Goal: Task Accomplishment & Management: Manage account settings

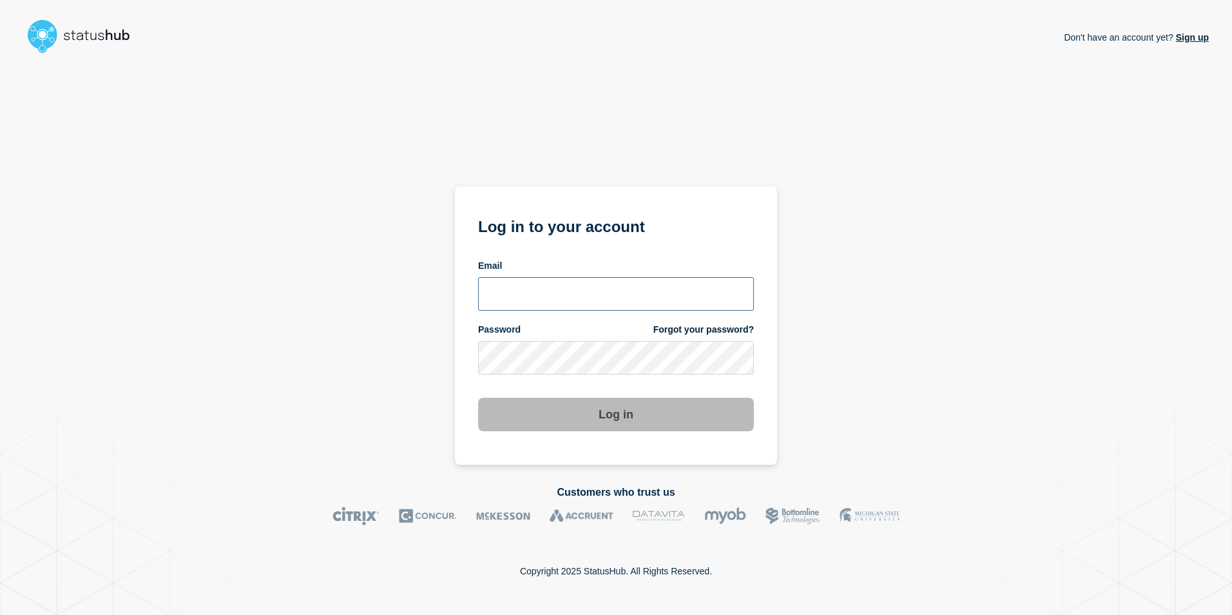
type input "[EMAIL_ADDRESS][PERSON_NAME][DOMAIN_NAME]"
click at [882, 325] on div "Don't have an account yet? Sign up Log in to your account Email [EMAIL_ADDRESS]…" at bounding box center [616, 262] width 1186 height 406
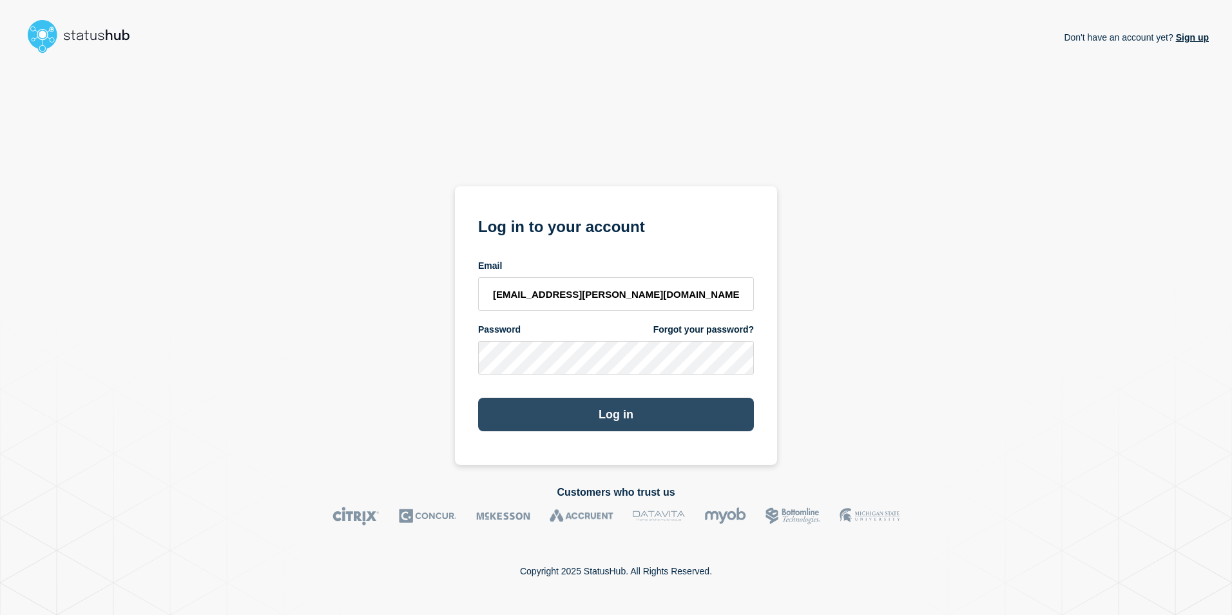
click at [619, 405] on button "Log in" at bounding box center [616, 415] width 276 height 34
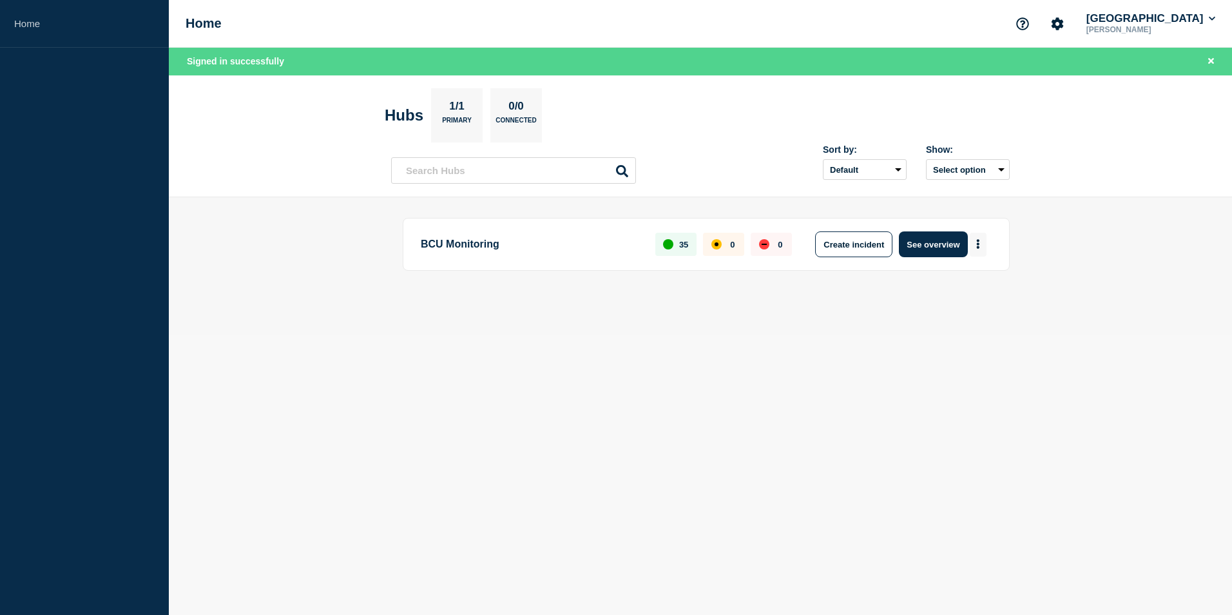
click at [982, 242] on button "More actions" at bounding box center [978, 245] width 17 height 24
click at [970, 280] on button "Create maintenance" at bounding box center [973, 283] width 87 height 11
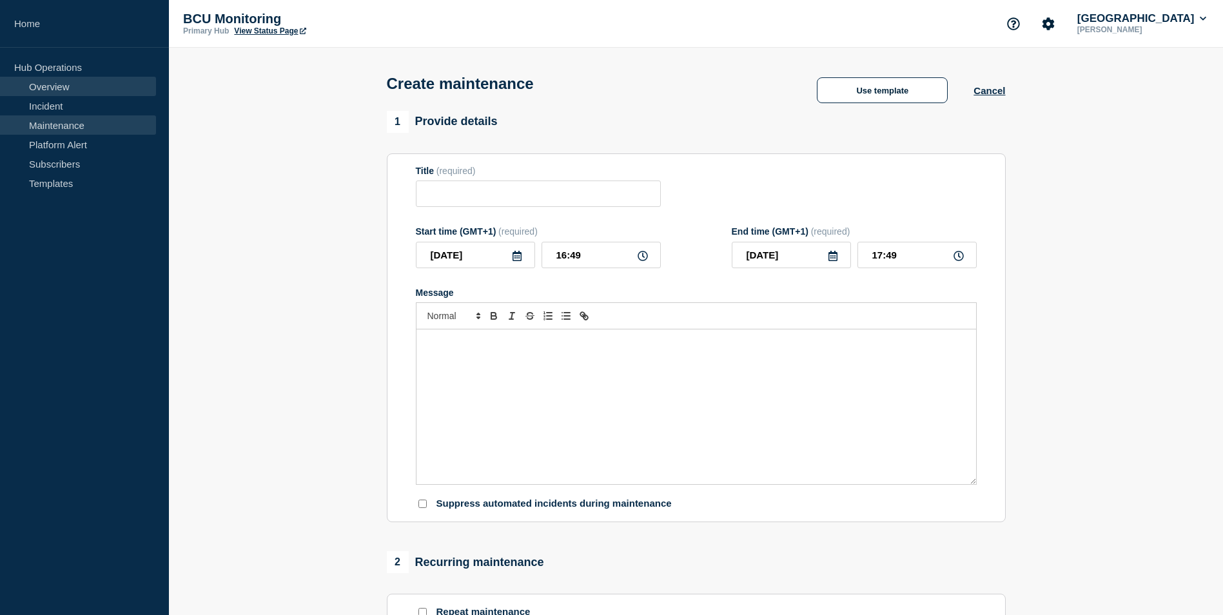
click at [53, 91] on link "Overview" at bounding box center [78, 86] width 156 height 19
click at [46, 81] on link "Overview" at bounding box center [78, 86] width 156 height 19
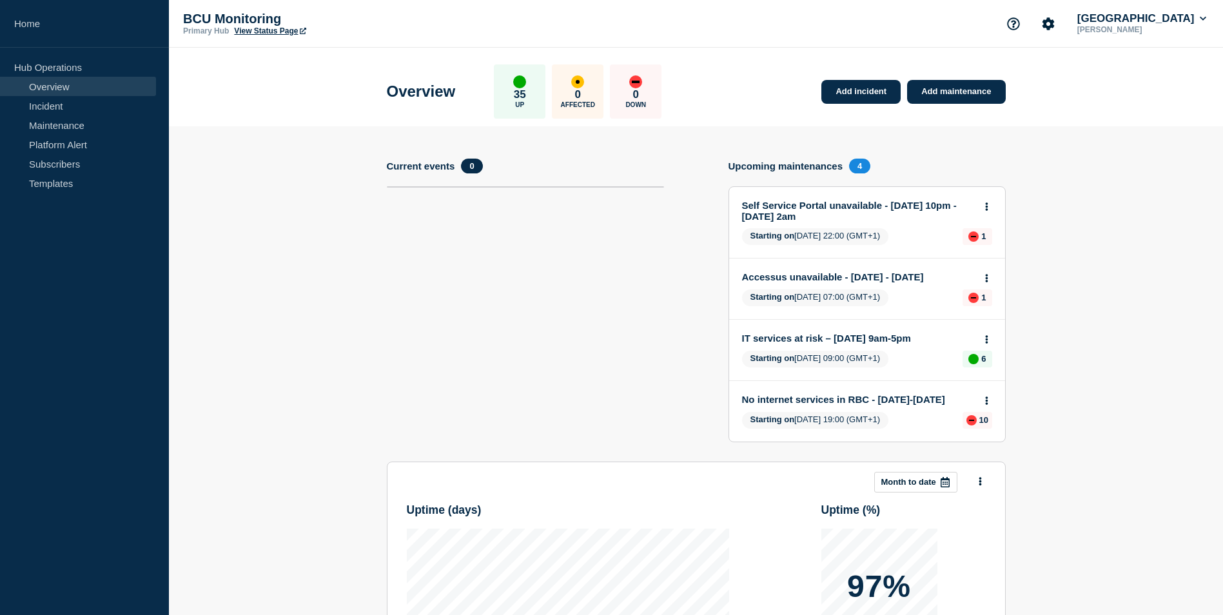
click at [777, 405] on link "No internet services in RBC - 12-15 Sept" at bounding box center [858, 399] width 233 height 11
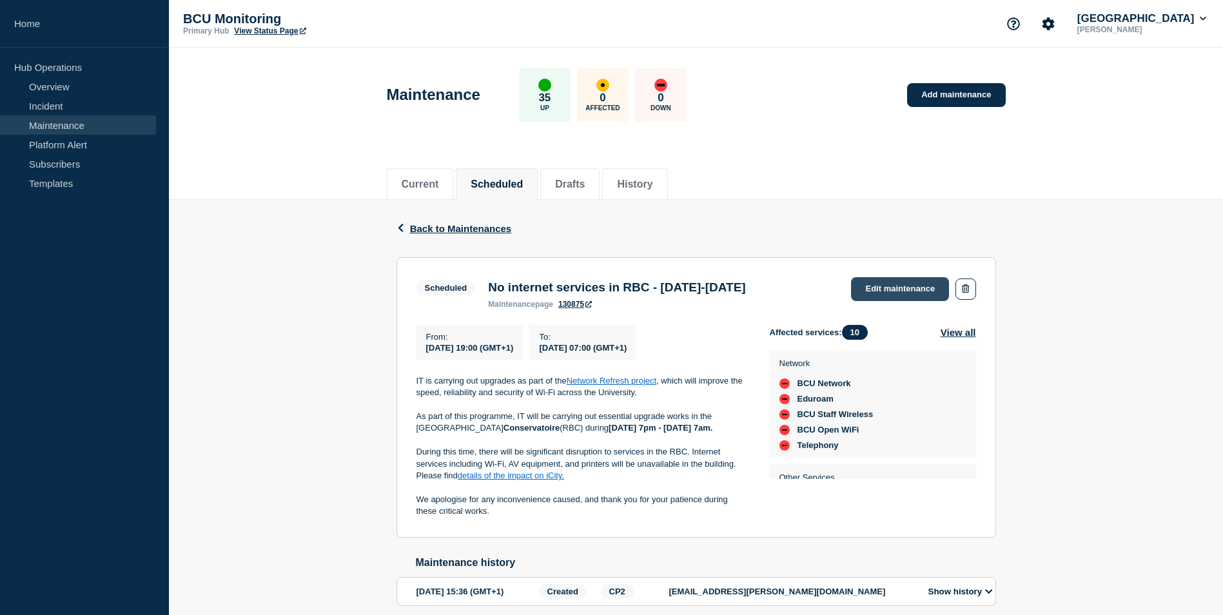
click at [923, 291] on link "Edit maintenance" at bounding box center [900, 289] width 98 height 24
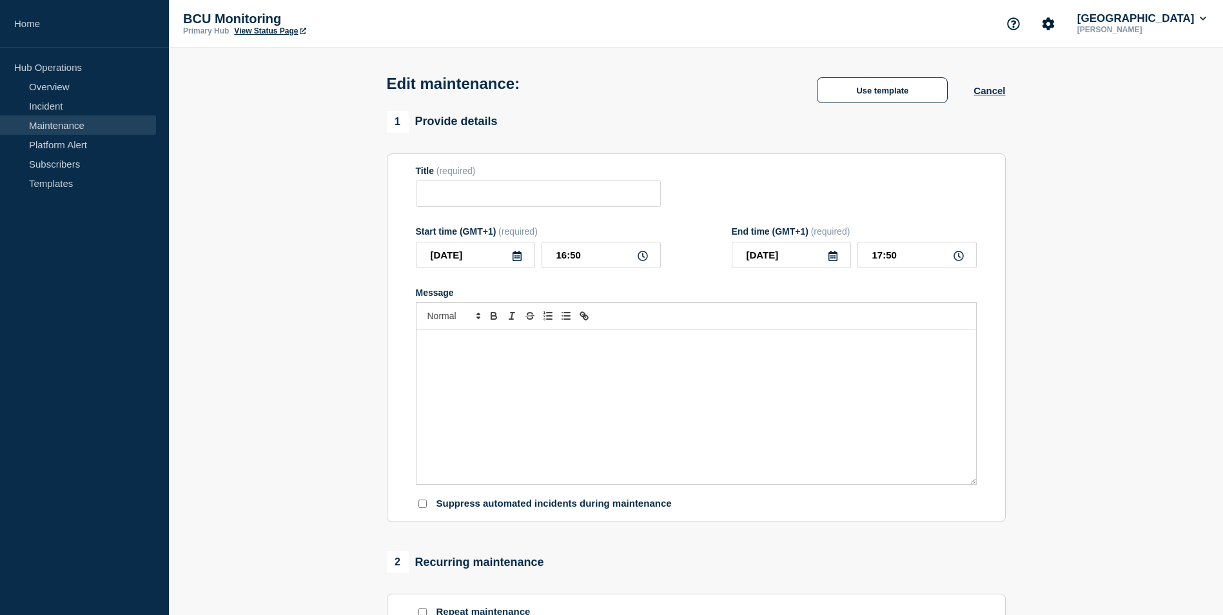
type input "No internet services in RBC - 12-15 Sept"
type input "2025-09-12"
type input "19:00"
type input "2025-09-15"
type input "07:00"
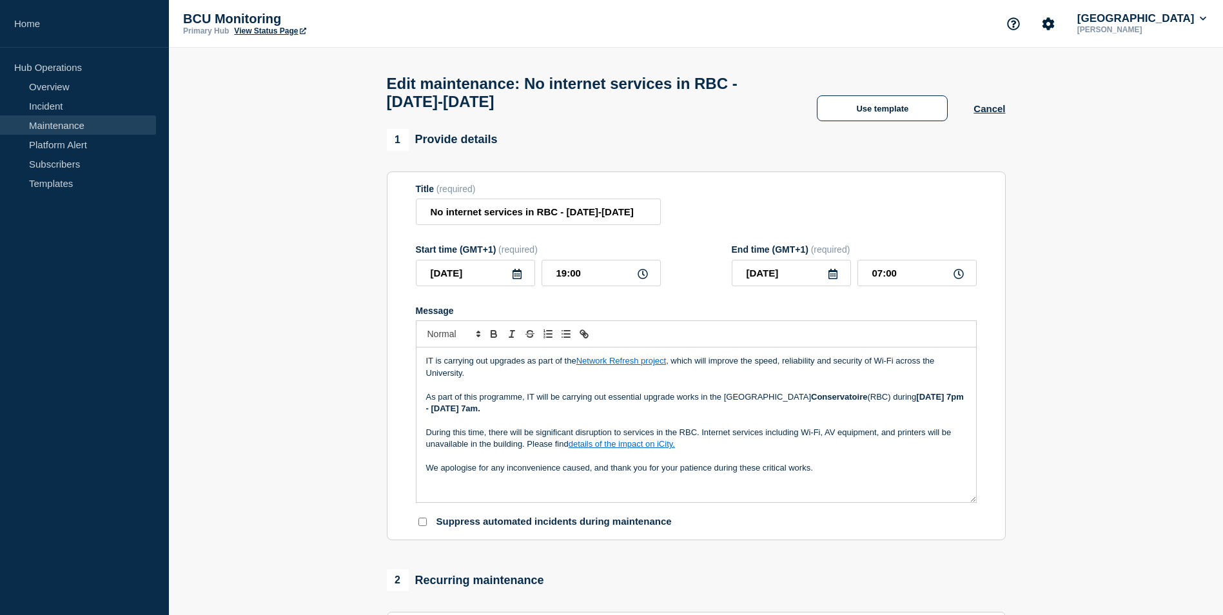
click at [775, 379] on p "IT is carrying out upgrades as part of the Network Refresh project , which will…" at bounding box center [696, 367] width 540 height 24
drag, startPoint x: 828, startPoint y: 494, endPoint x: 911, endPoint y: 462, distance: 89.8
click at [911, 462] on div "IT is carrying out upgrades as part of the Network Refresh project , which will…" at bounding box center [695, 424] width 559 height 155
click at [445, 434] on p "During this time, there will be significant disruption to services in the RBC. …" at bounding box center [696, 439] width 540 height 24
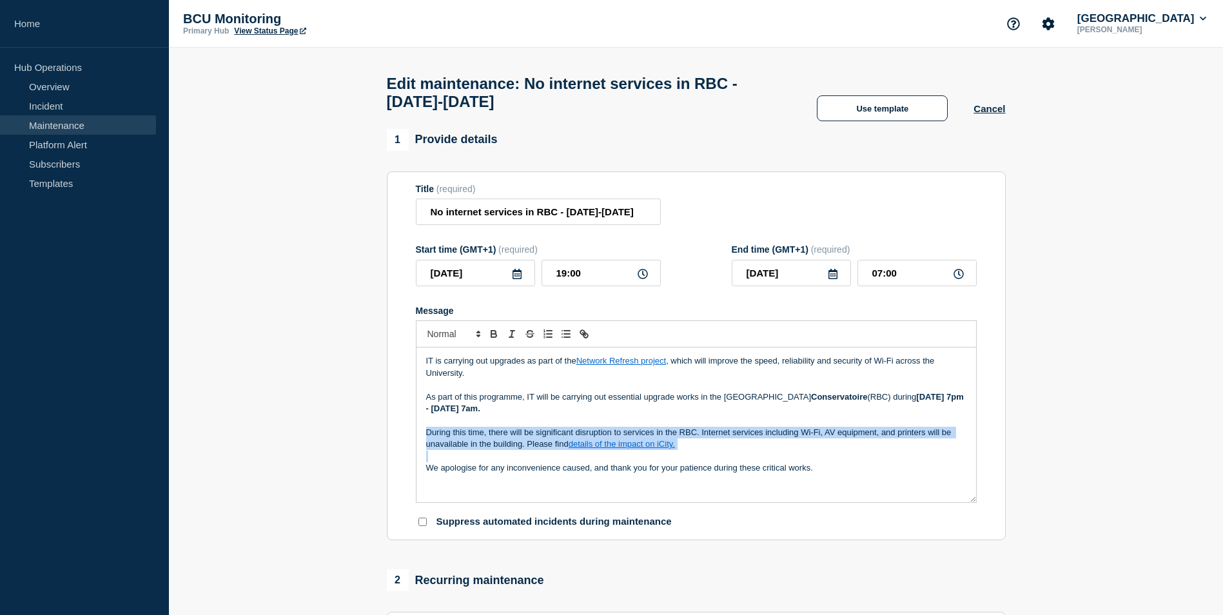
click at [445, 434] on p "During this time, there will be significant disruption to services in the RBC. …" at bounding box center [696, 439] width 540 height 24
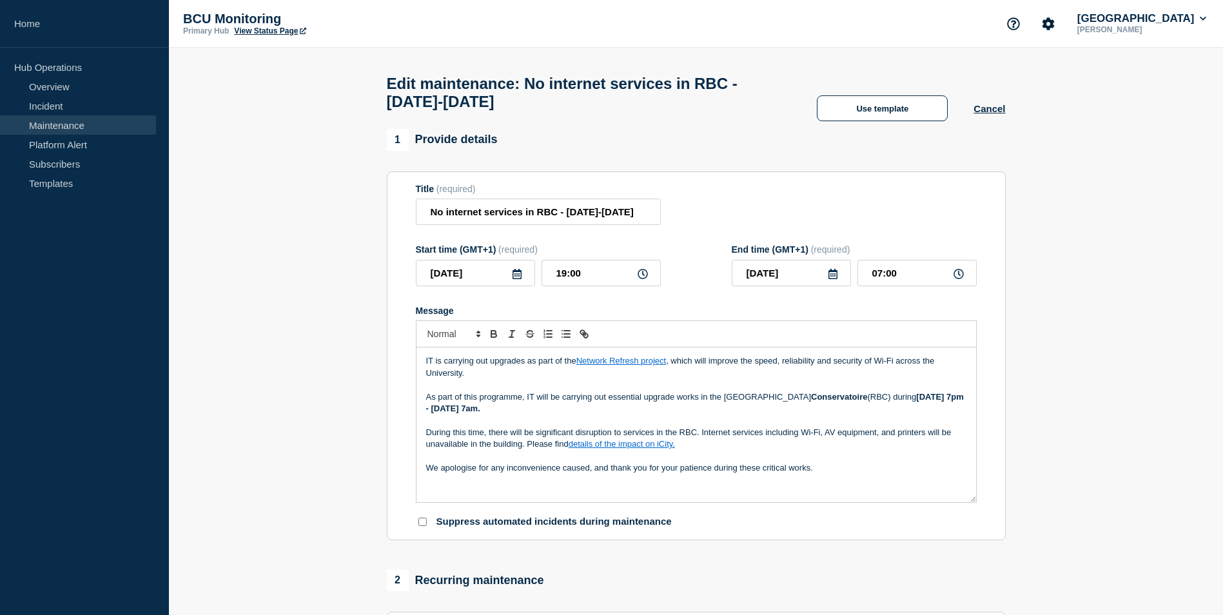
click at [737, 470] on p "We apologise for any inconvenience caused, and thank you for your patience duri…" at bounding box center [696, 468] width 540 height 12
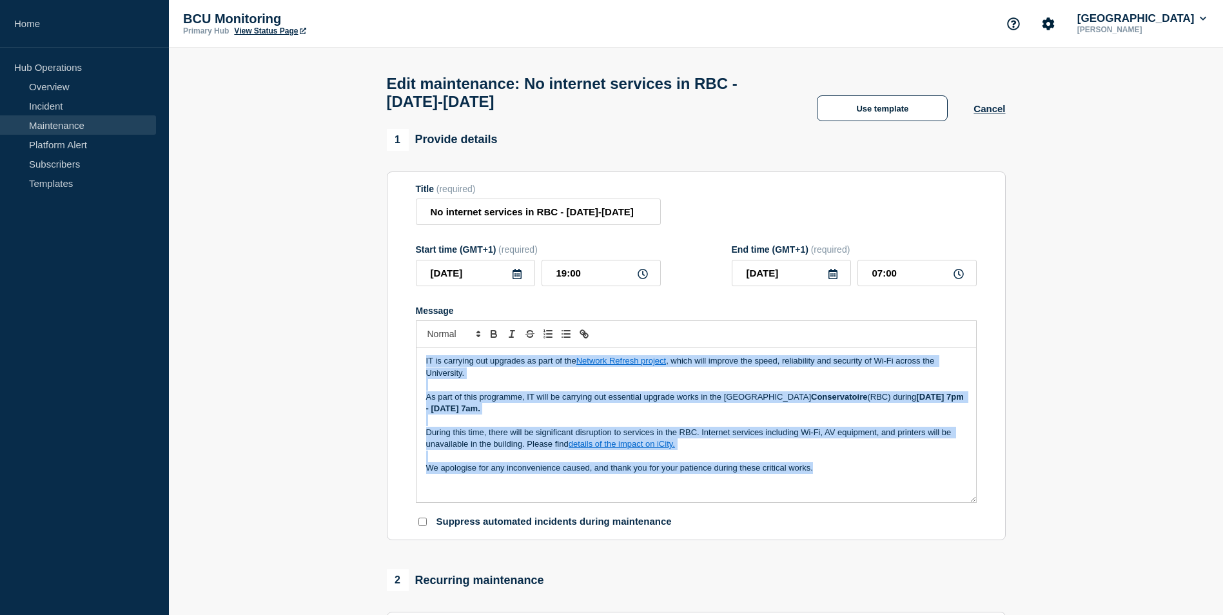
drag, startPoint x: 898, startPoint y: 498, endPoint x: 294, endPoint y: 304, distance: 634.9
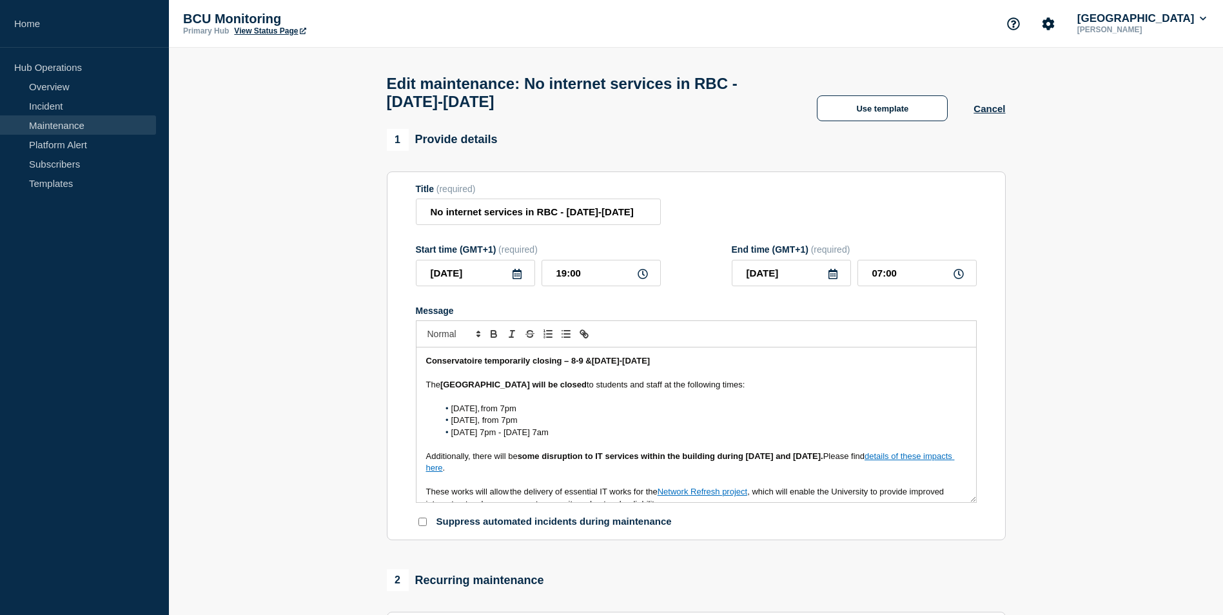
click at [476, 365] on strong "Conservatoire temporarily closing – 8-9 &12-15 September" at bounding box center [538, 361] width 224 height 10
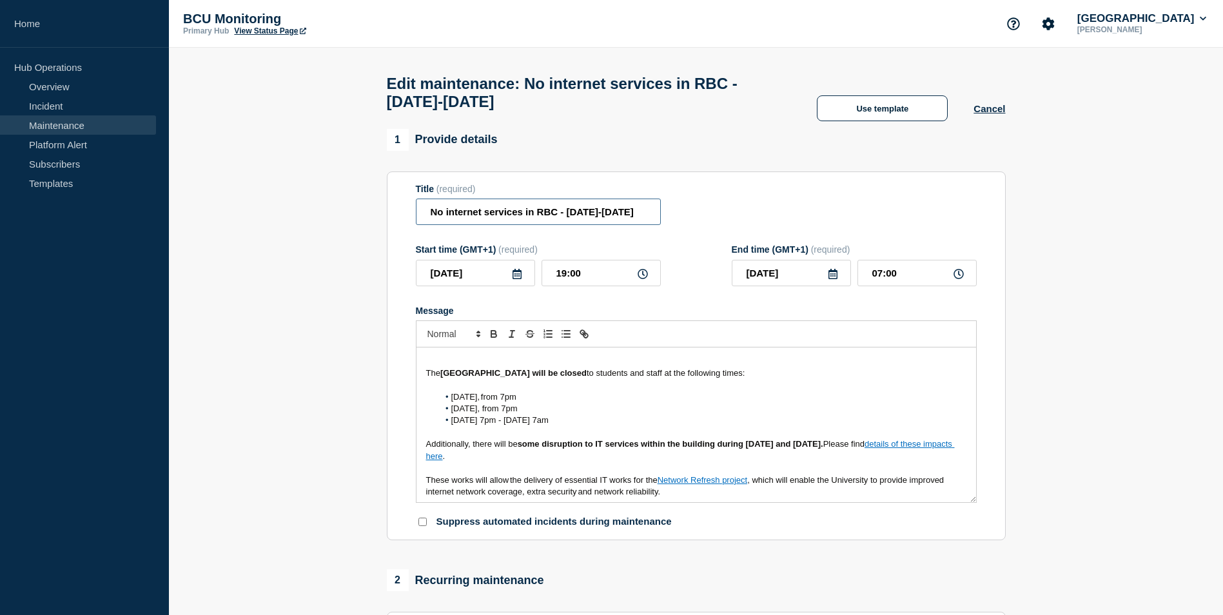
click at [545, 220] on input "No internet services in RBC - 12-15 Sept" at bounding box center [538, 212] width 245 height 26
paste input "Conservatoire temporarily closing – 8-9 &12-15 September"
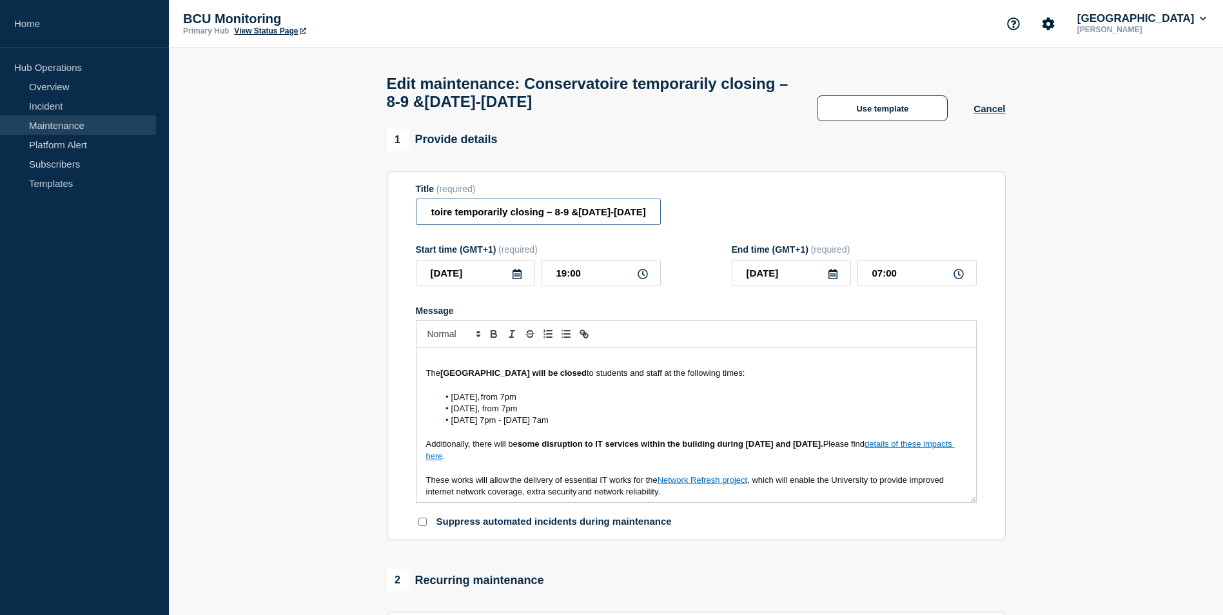
type input "Conservatoire temporarily closing – 8-9 &12-15 September"
click at [422, 380] on div "The Royal Birmingham Conservatoire will be closed to students and staff at the …" at bounding box center [695, 424] width 559 height 155
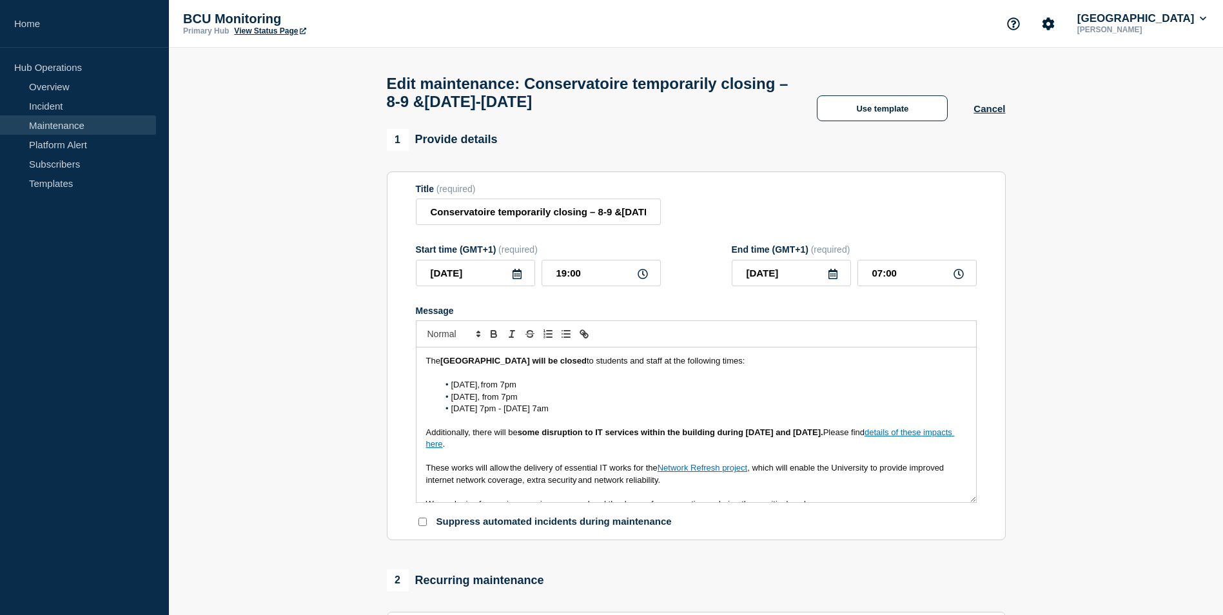
click at [453, 379] on p "Message" at bounding box center [696, 373] width 540 height 12
click at [451, 389] on span "Monday 8 September, from 7pm" at bounding box center [483, 385] width 65 height 10
click at [427, 436] on span "Additionally, there will be" at bounding box center [472, 432] width 92 height 10
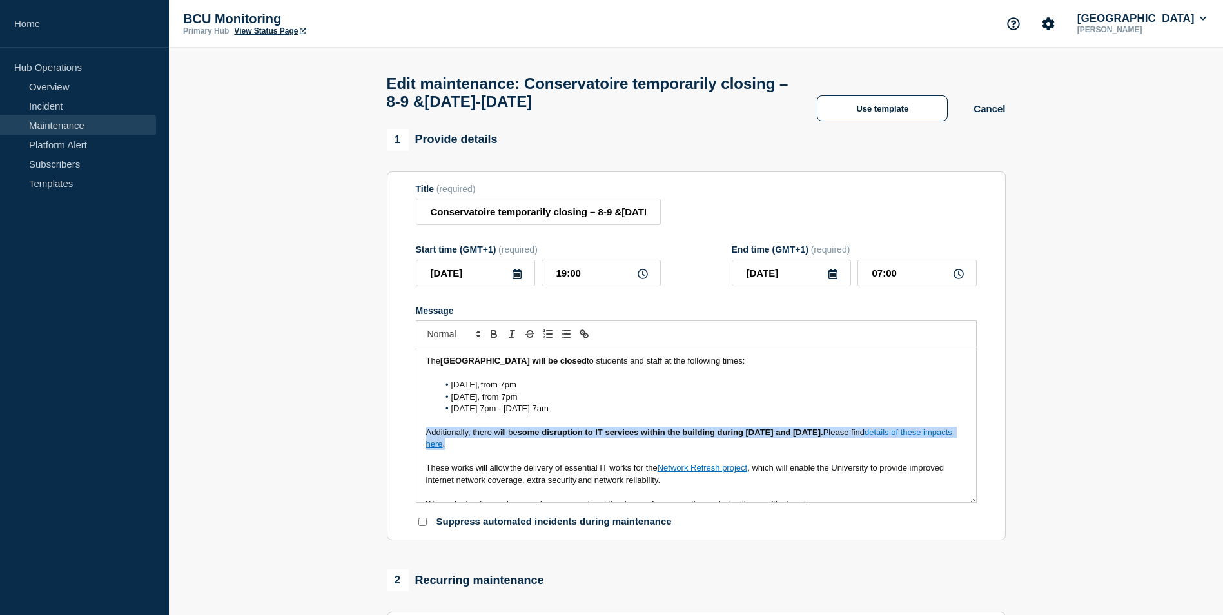
drag, startPoint x: 427, startPoint y: 436, endPoint x: 903, endPoint y: 447, distance: 476.4
click at [903, 447] on p "Additionally, there will be some disruption to IT services within the building …" at bounding box center [696, 439] width 540 height 24
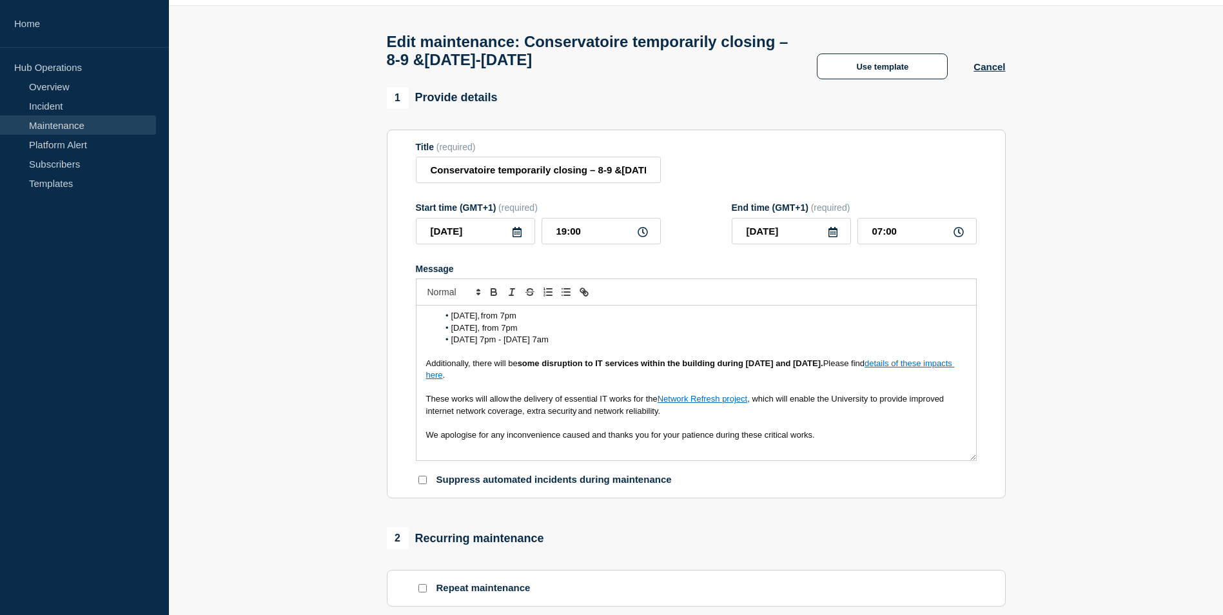
scroll to position [64, 0]
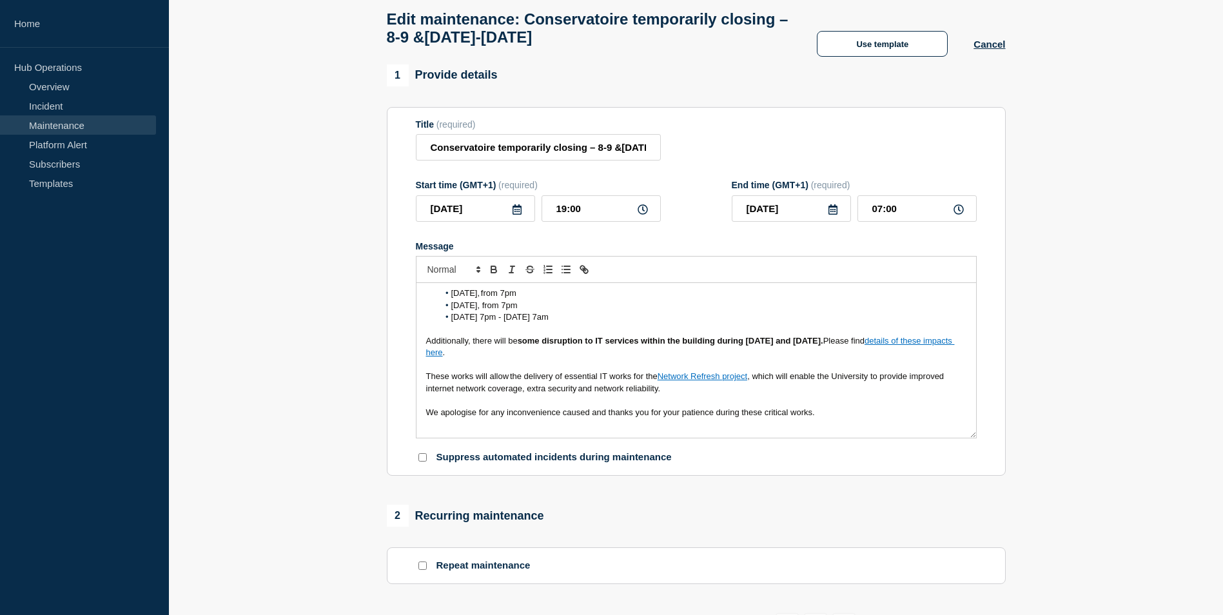
click at [472, 430] on p "Message" at bounding box center [696, 424] width 540 height 12
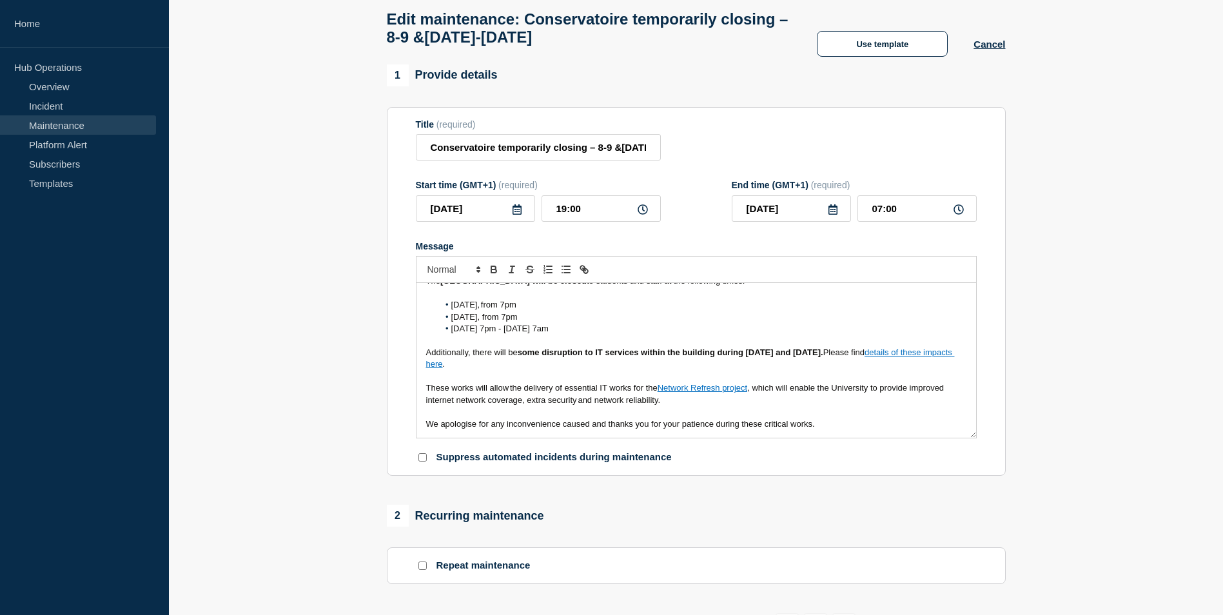
scroll to position [15, 0]
click at [442, 390] on span "These works will allow the delivery of essential IT works for the" at bounding box center [541, 388] width 231 height 10
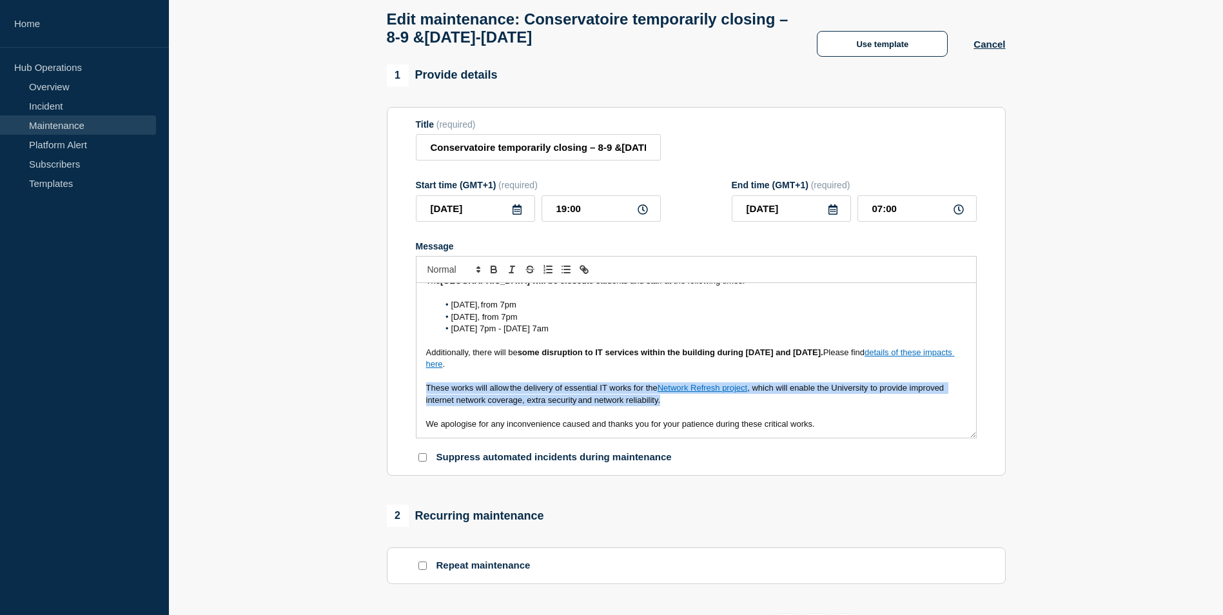
click at [442, 390] on span "These works will allow the delivery of essential IT works for the" at bounding box center [541, 388] width 231 height 10
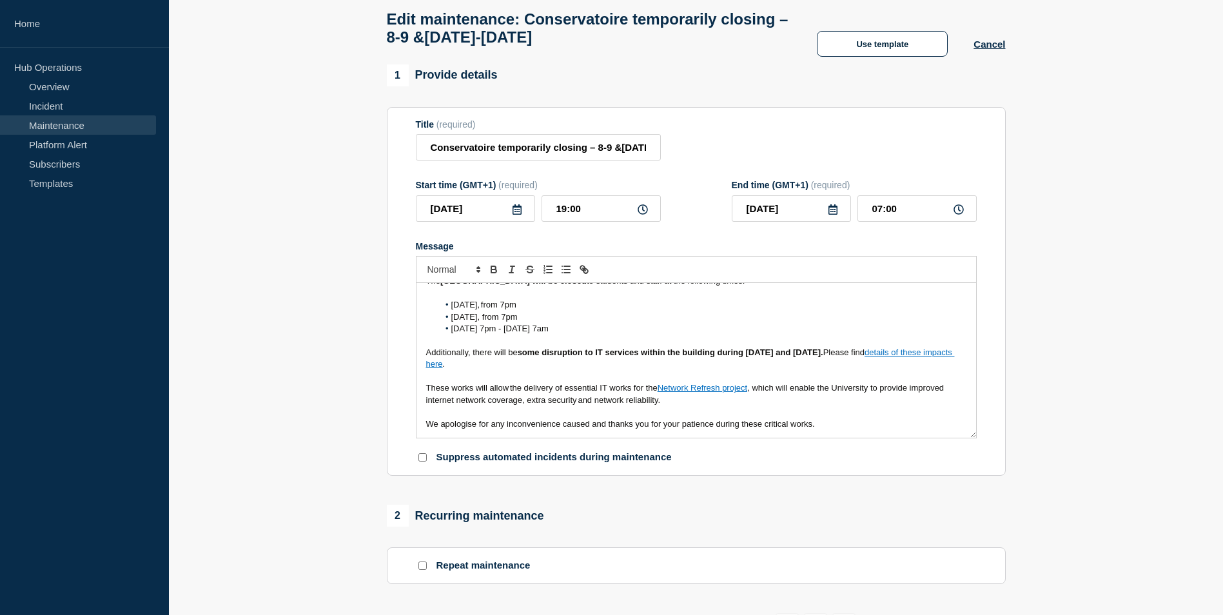
click at [846, 425] on p "We apologise for any inconvenience caused and thanks you for your patience duri…" at bounding box center [696, 424] width 540 height 12
click at [518, 213] on icon at bounding box center [516, 209] width 9 height 10
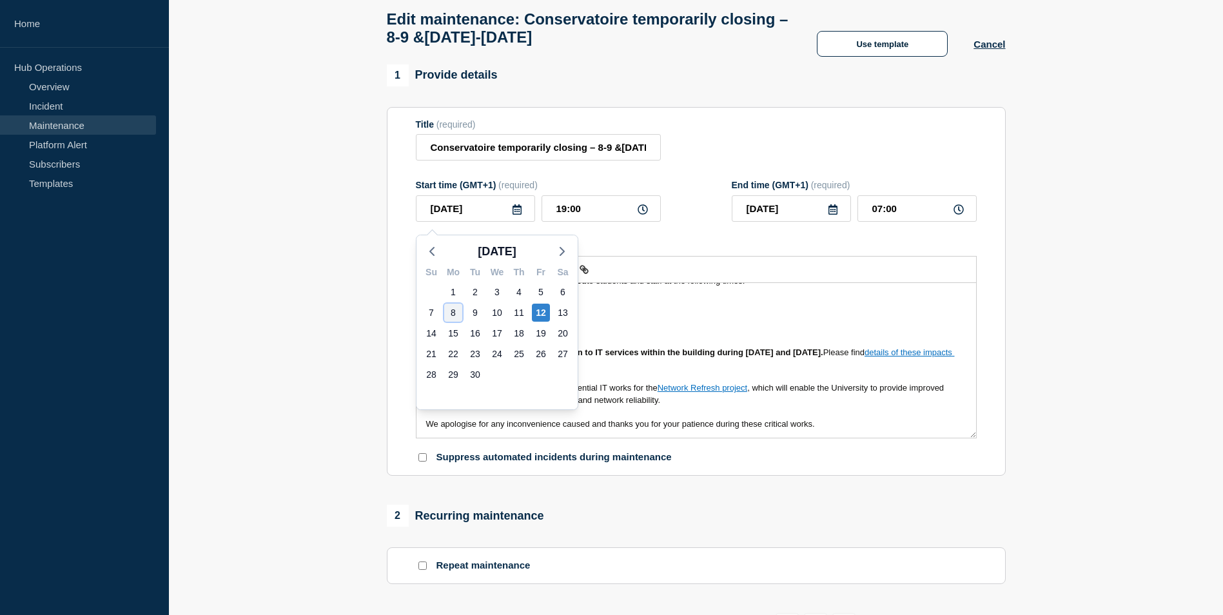
click at [456, 311] on div "8" at bounding box center [453, 313] width 18 height 18
type input "2025-09-08"
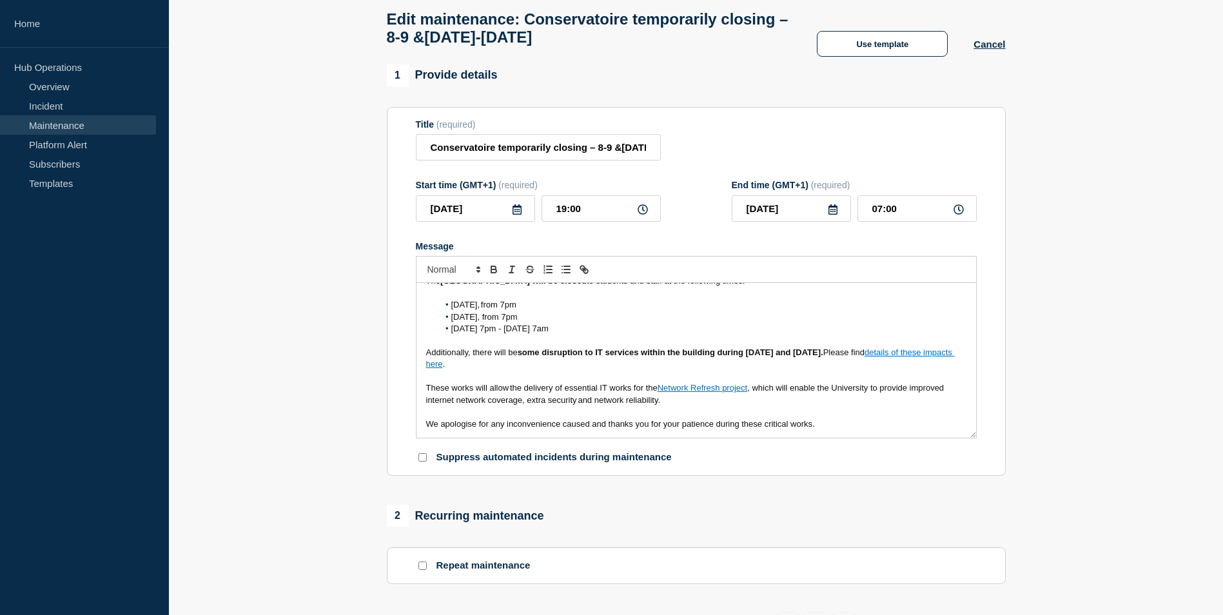
click at [834, 215] on icon at bounding box center [832, 209] width 9 height 10
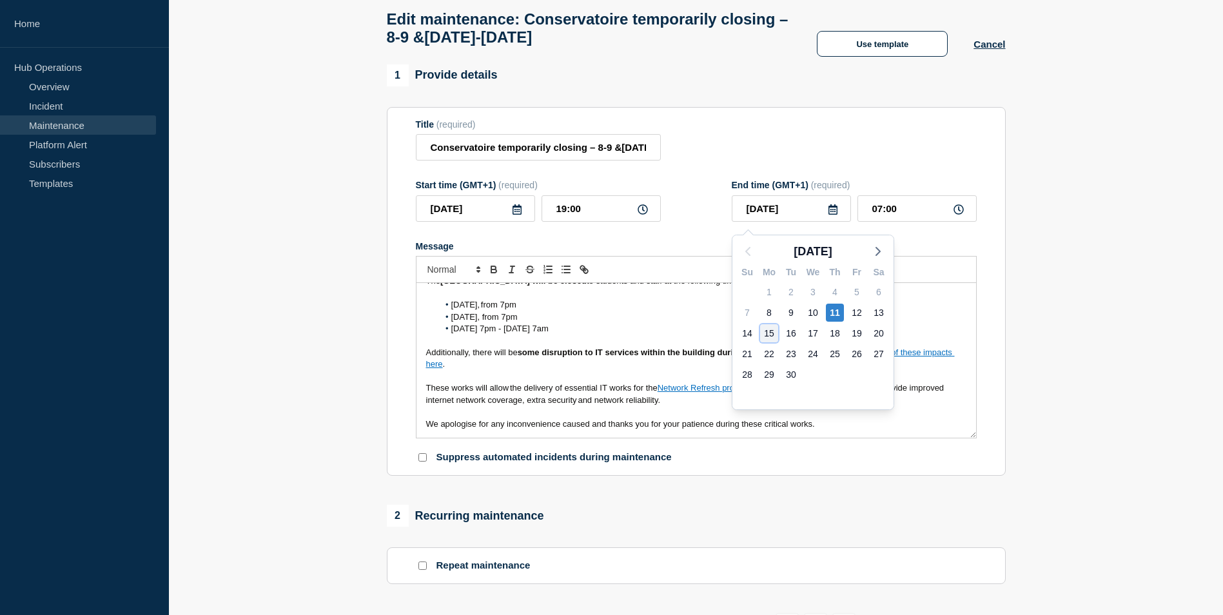
click at [769, 332] on div "15" at bounding box center [769, 333] width 18 height 18
type input "2025-09-15"
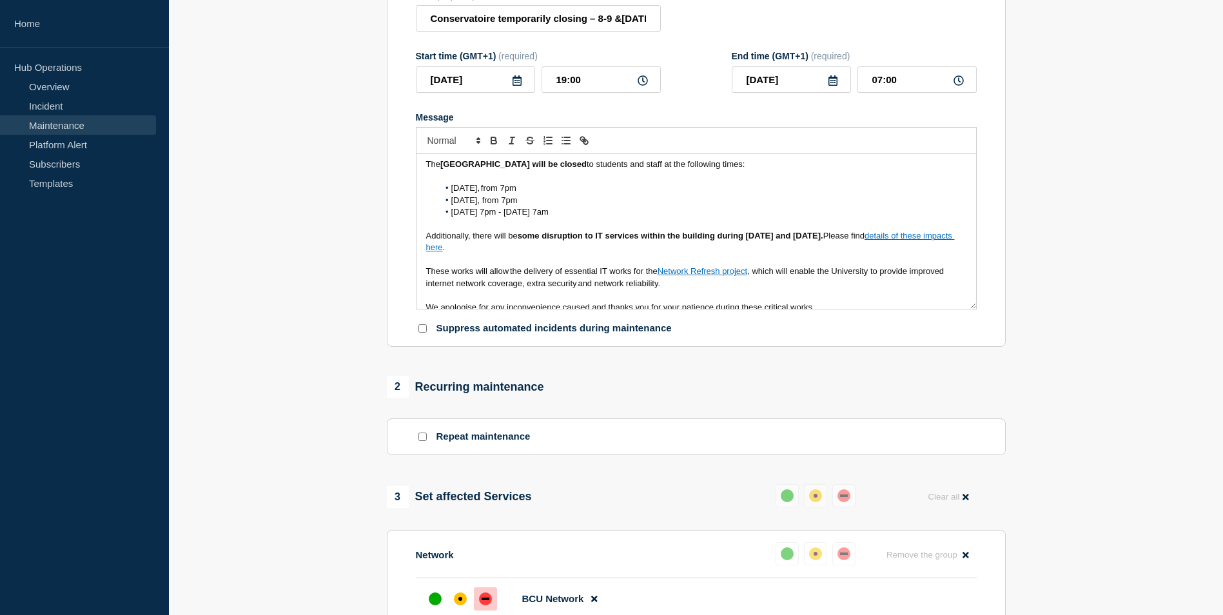
scroll to position [0, 0]
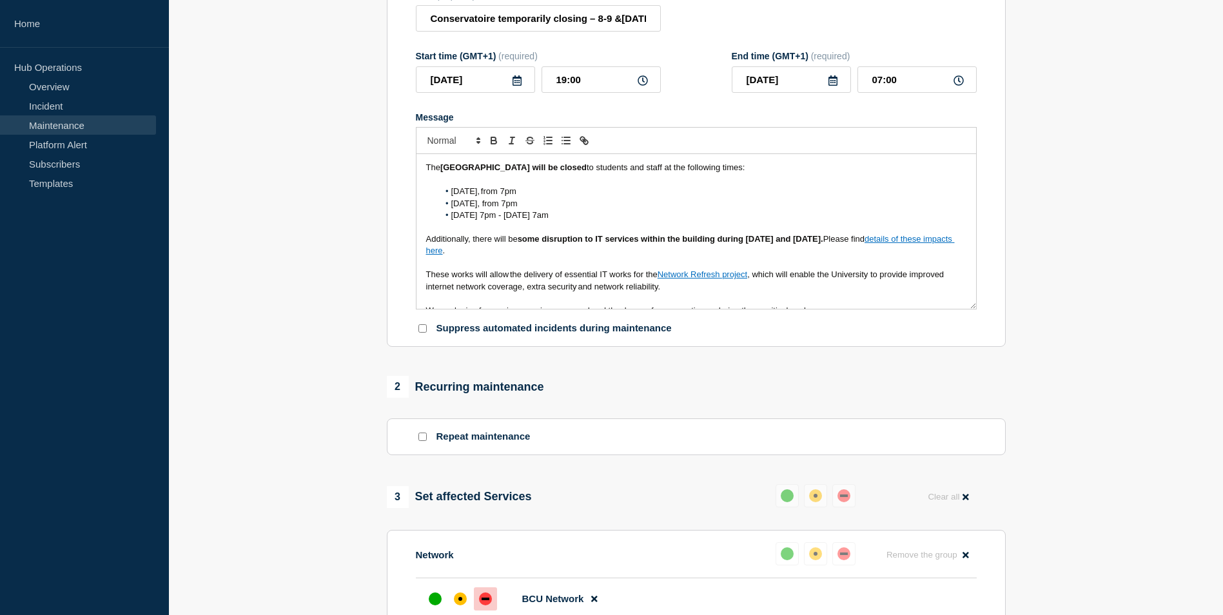
click at [672, 182] on p "Message" at bounding box center [696, 180] width 540 height 12
click at [640, 186] on p "Message" at bounding box center [696, 180] width 540 height 12
click at [519, 257] on p "Additionally, there will be some disruption to IT services within the building …" at bounding box center [696, 245] width 540 height 24
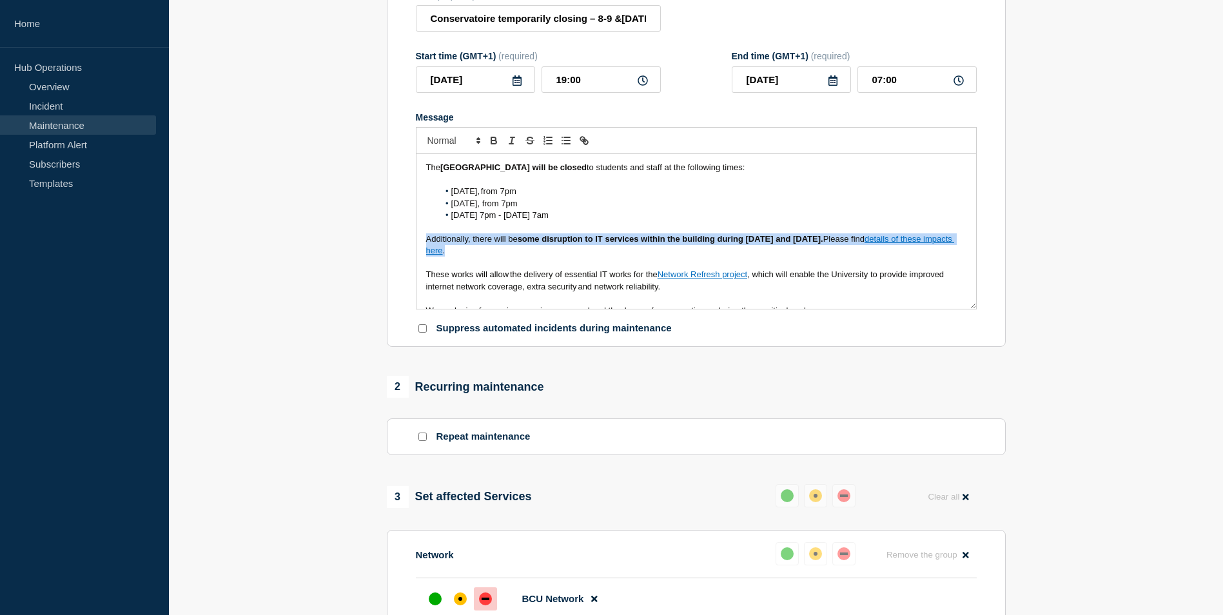
drag, startPoint x: 519, startPoint y: 260, endPoint x: 387, endPoint y: 247, distance: 132.1
click at [387, 247] on section "Title (required) Conservatoire temporarily closing – 8-9 &12-15 September Start…" at bounding box center [696, 162] width 619 height 369
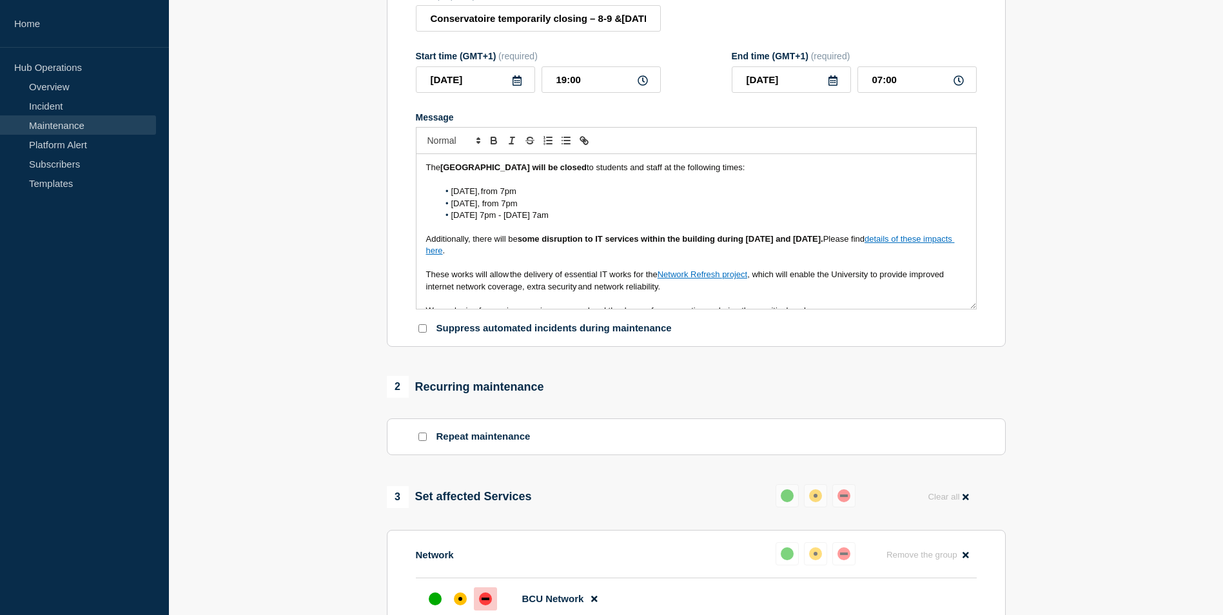
click at [646, 304] on p "Message" at bounding box center [696, 299] width 540 height 12
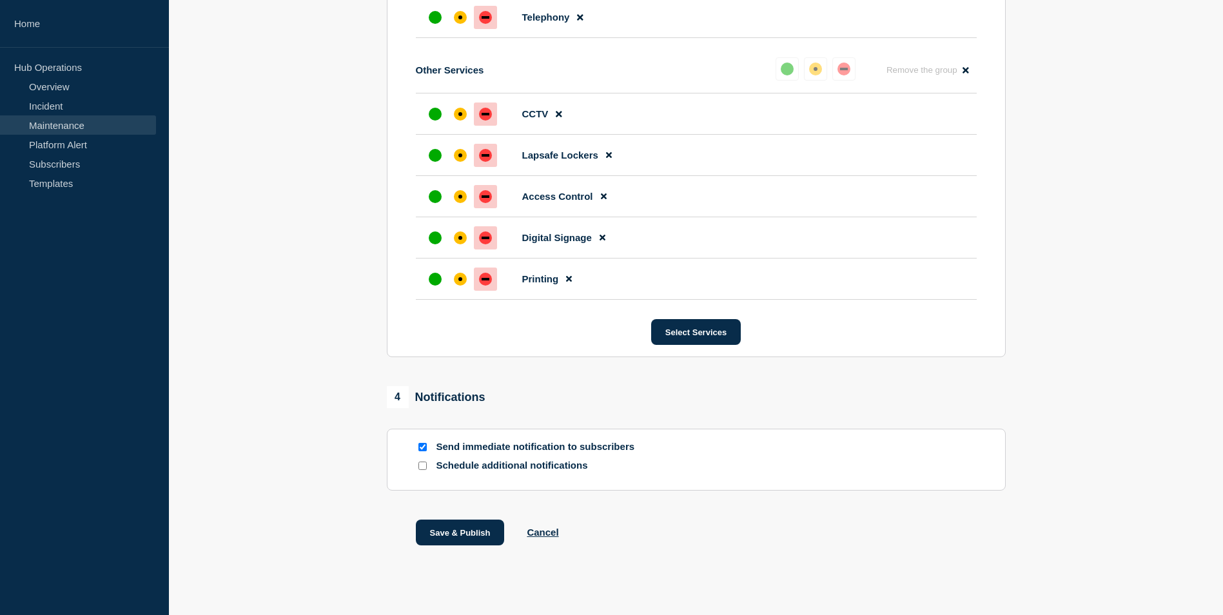
scroll to position [960, 0]
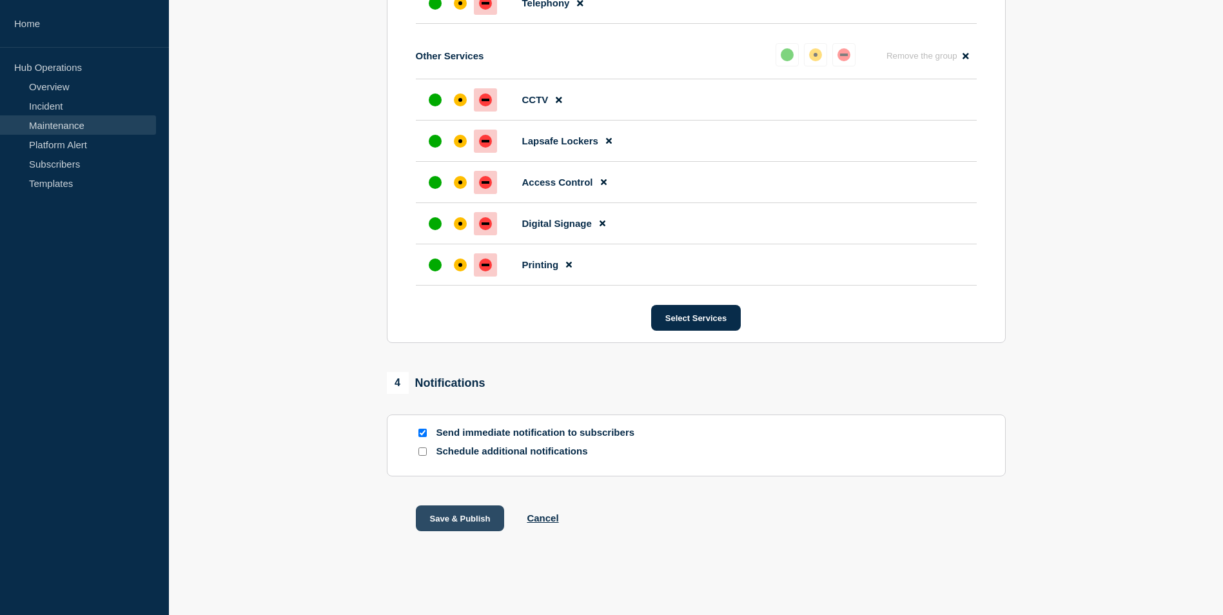
click at [465, 511] on button "Save & Publish" at bounding box center [460, 518] width 89 height 26
